Goal: Task Accomplishment & Management: Manage account settings

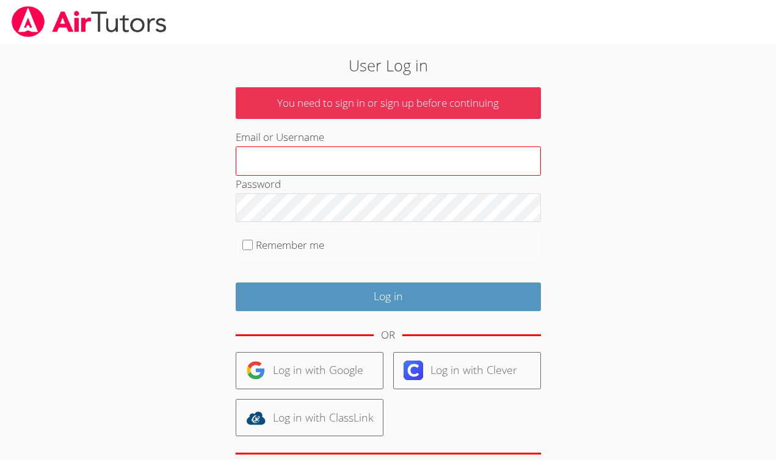
click at [339, 165] on input "Email or Username" at bounding box center [388, 160] width 305 height 29
type input "[EMAIL_ADDRESS][DOMAIN_NAME]"
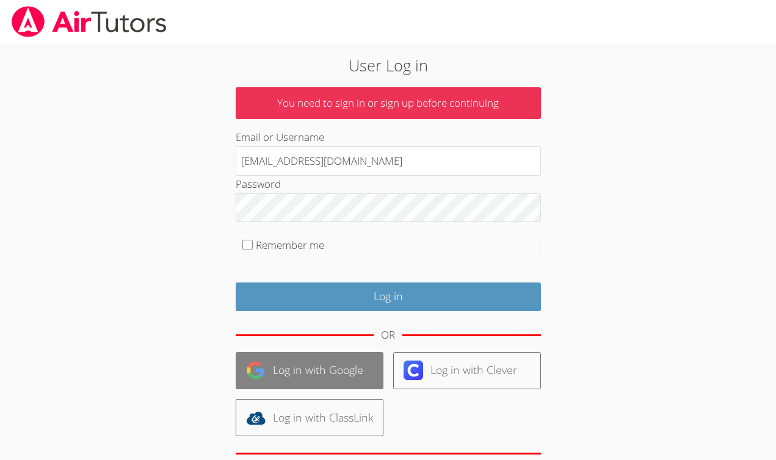
click at [301, 378] on link "Log in with Google" at bounding box center [310, 370] width 148 height 37
